Goal: Check status: Check status

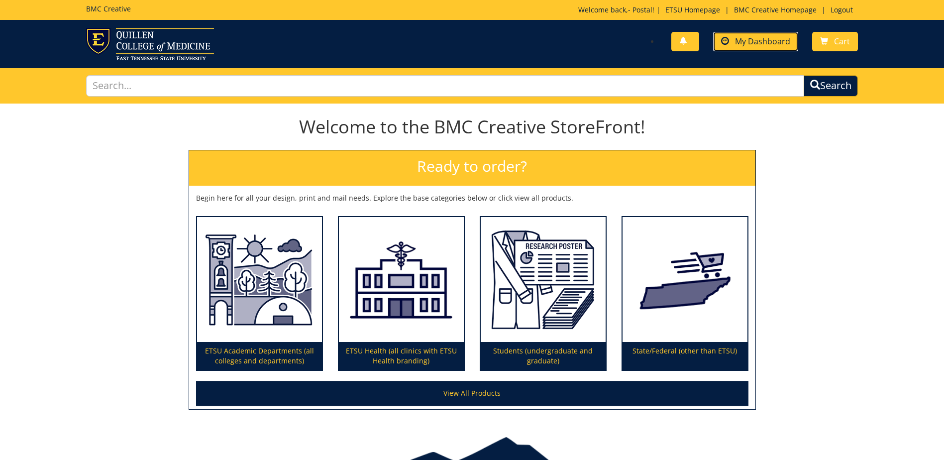
click at [384, 41] on span "My Dashboard" at bounding box center [762, 41] width 55 height 11
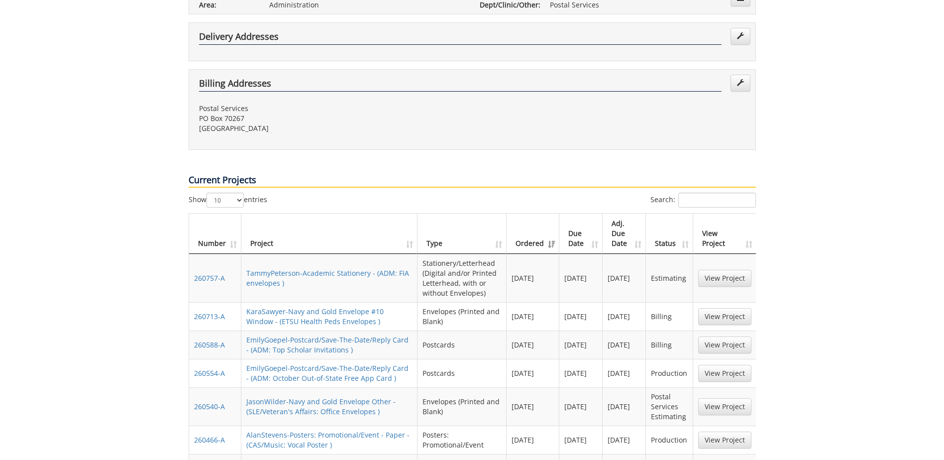
scroll to position [299, 0]
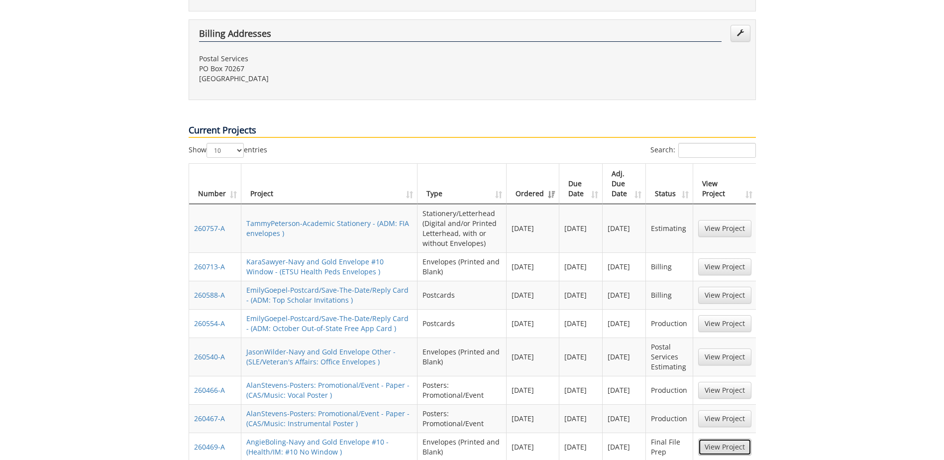
click at [733, 439] on link "View Project" at bounding box center [724, 447] width 53 height 17
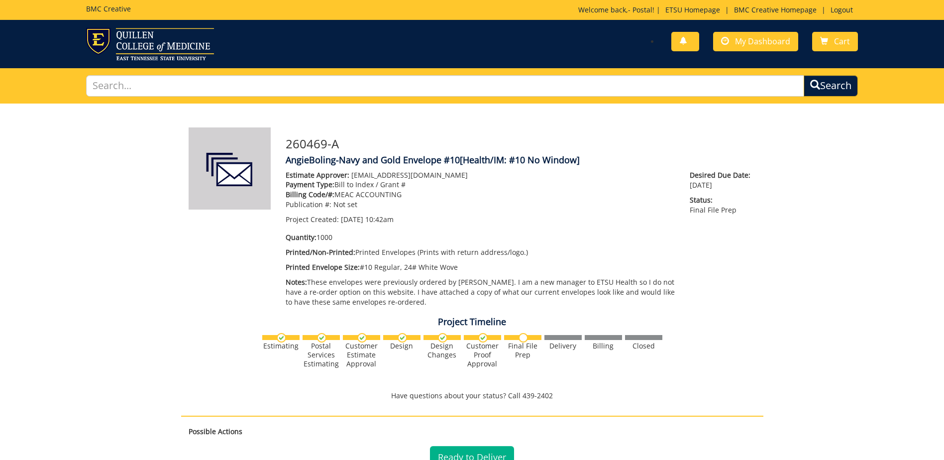
scroll to position [100, 0]
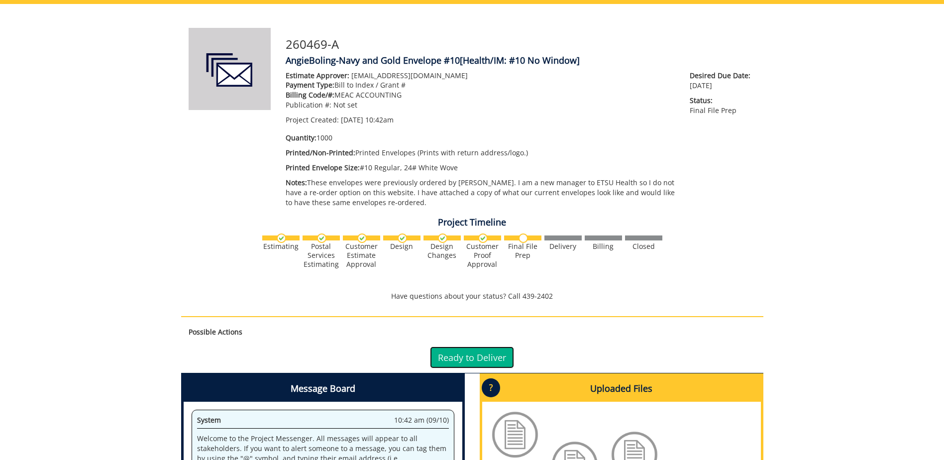
click at [449, 357] on link "Ready to Deliver" at bounding box center [472, 357] width 84 height 22
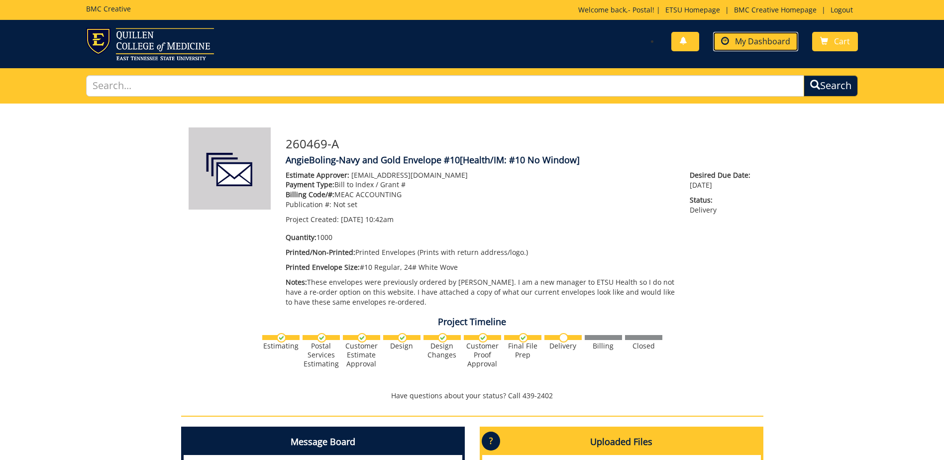
click at [758, 39] on span "My Dashboard" at bounding box center [762, 41] width 55 height 11
